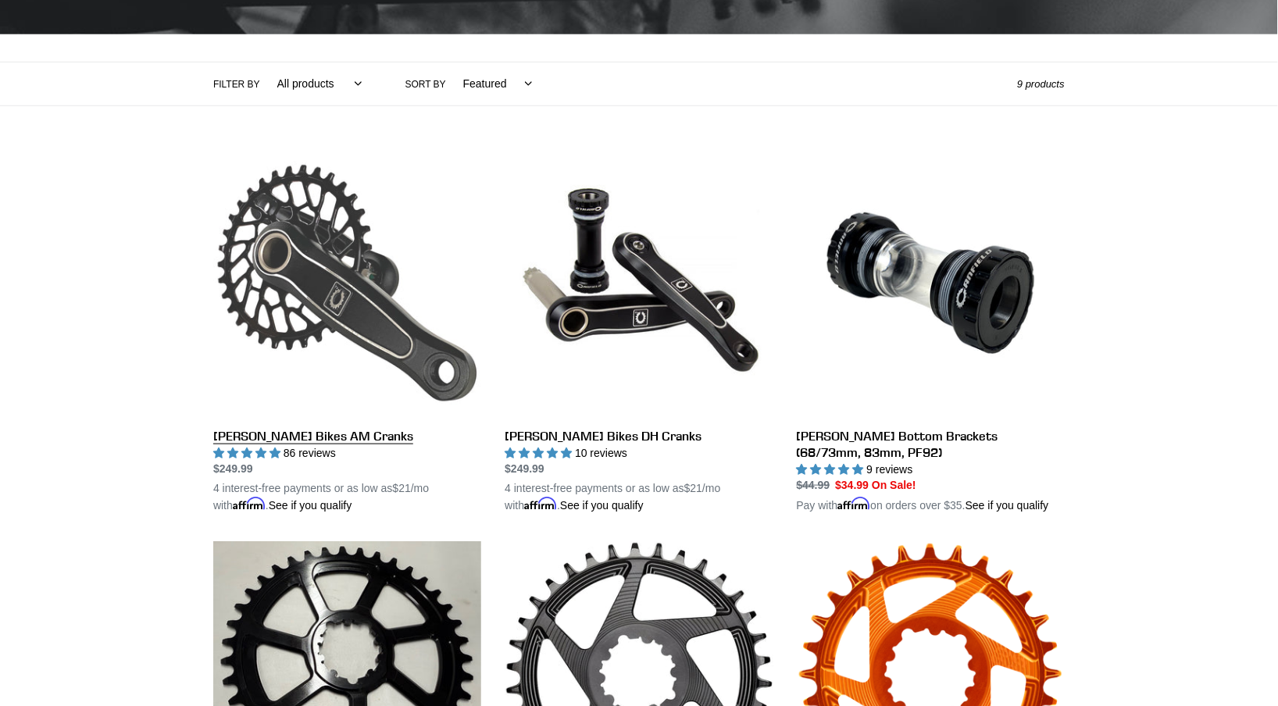
click at [296, 319] on link "[PERSON_NAME] Bikes AM Cranks" at bounding box center [347, 331] width 268 height 365
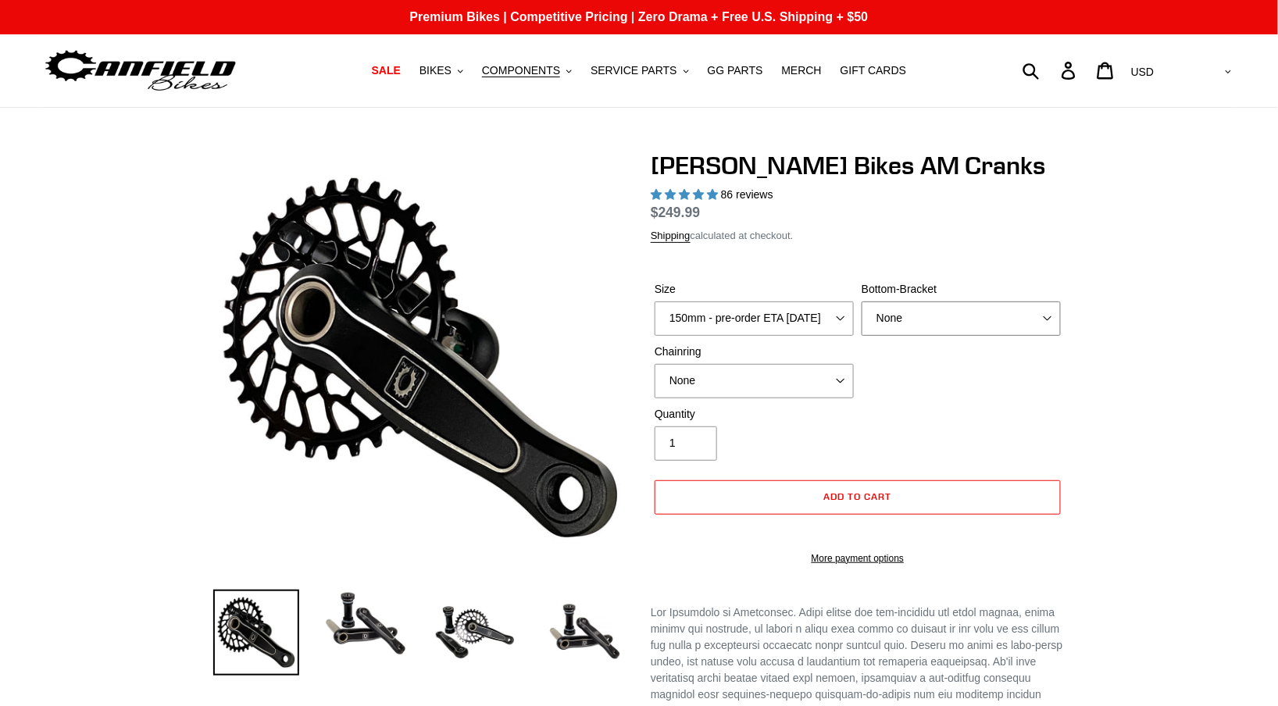
click at [989, 325] on select "None BSA Threaded 68/73mm Press Fit PF92" at bounding box center [960, 318] width 199 height 34
select select "highest-rating"
select select "BSA Threaded 68/73mm"
